Goal: Transaction & Acquisition: Purchase product/service

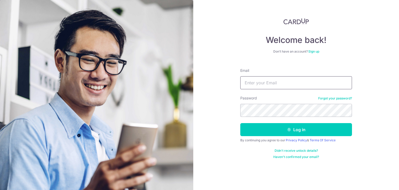
type input "tcksp2004@hotmail.com"
click at [240, 123] on button "Log in" at bounding box center [296, 129] width 112 height 13
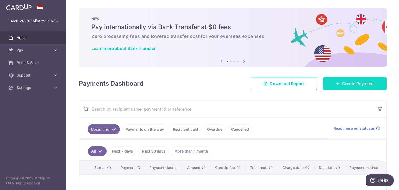
click at [337, 85] on icon at bounding box center [338, 83] width 4 height 4
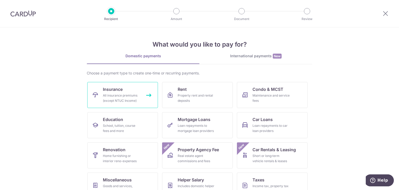
click at [135, 95] on div "All insurance premiums (except NTUC Income)" at bounding box center [121, 98] width 37 height 10
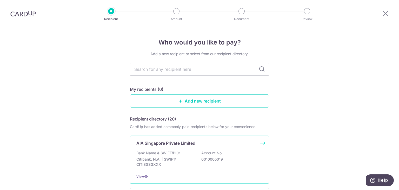
click at [175, 148] on div "AIA Singapore Private Limited Bank Name & SWIFT/BIC: Citibank, N.A. | SWIFT: CI…" at bounding box center [199, 159] width 139 height 48
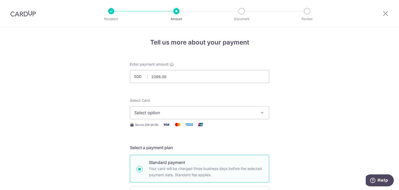
type input "2,086.06"
drag, startPoint x: 230, startPoint y: 97, endPoint x: 226, endPoint y: 101, distance: 5.7
click at [220, 112] on span "Select option" at bounding box center [194, 112] width 121 height 6
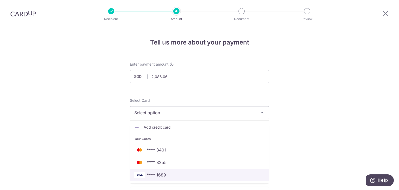
click at [194, 172] on span "**** 1689" at bounding box center [199, 175] width 130 height 6
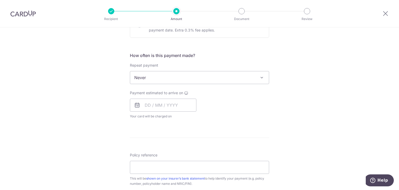
scroll to position [180, 0]
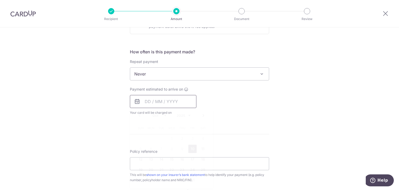
click at [170, 99] on input "text" at bounding box center [163, 101] width 67 height 13
click at [191, 149] on link "10" at bounding box center [192, 149] width 8 height 8
type input "[DATE]"
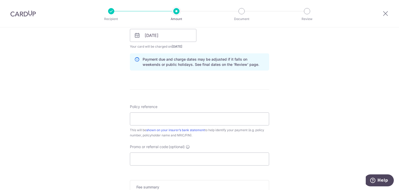
scroll to position [265, 0]
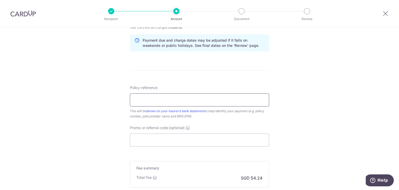
click at [222, 98] on input "Policy reference" at bounding box center [199, 99] width 139 height 13
type input "P552812898 Tan Song Sing"
click at [203, 143] on input "Promo or referral code (optional)" at bounding box center [199, 139] width 139 height 13
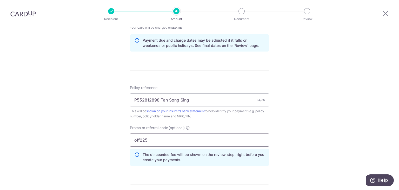
type input "off225"
click at [310, 141] on div "Tell us more about your payment Enter payment amount SGD 2,086.06 2086.06 Selec…" at bounding box center [199, 19] width 399 height 515
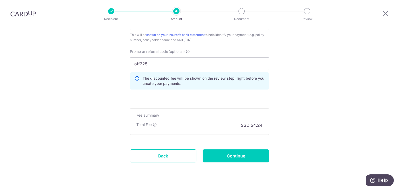
scroll to position [344, 0]
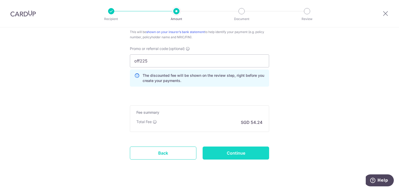
click at [259, 156] on input "Continue" at bounding box center [236, 152] width 67 height 13
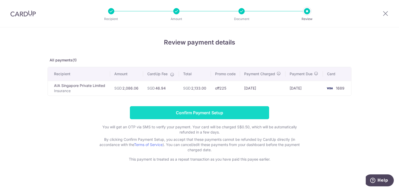
click at [244, 110] on input "Confirm Payment Setup" at bounding box center [199, 112] width 139 height 13
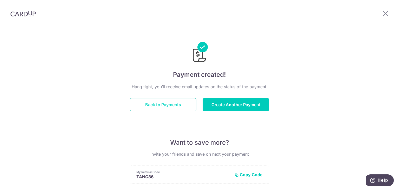
click at [187, 104] on button "Back to Payments" at bounding box center [163, 104] width 67 height 13
